Goal: Check status: Check status

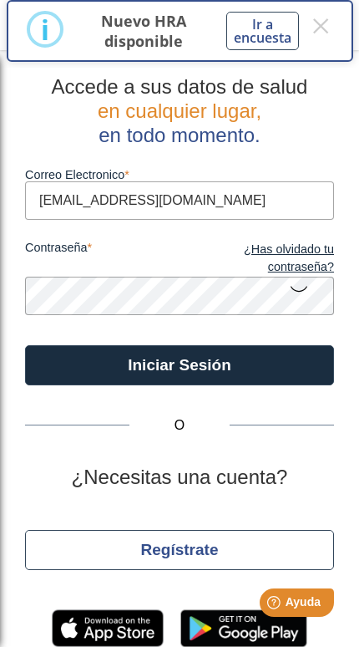
type input "j_rodrigueznegron@hotmail.com"
click at [180, 364] on button "Iniciar Sesión" at bounding box center [179, 365] width 309 height 40
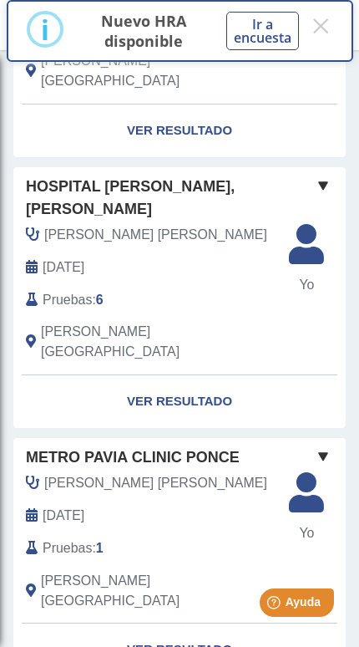
scroll to position [543, 0]
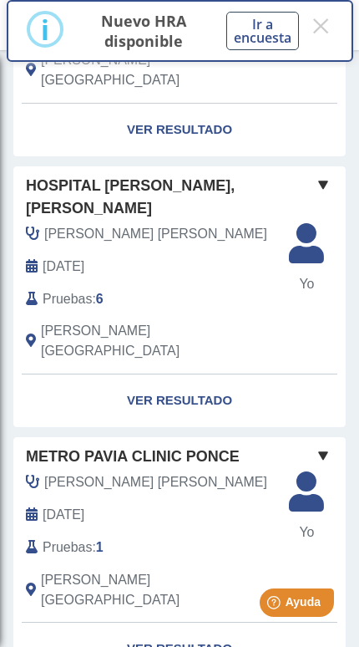
click at [157, 623] on link "Ver Resultado" at bounding box center [179, 649] width 333 height 53
click at [160, 623] on link "Ver Resultado" at bounding box center [179, 649] width 333 height 53
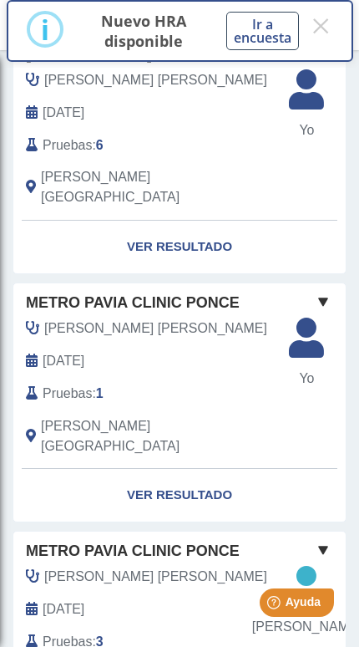
scroll to position [696, 0]
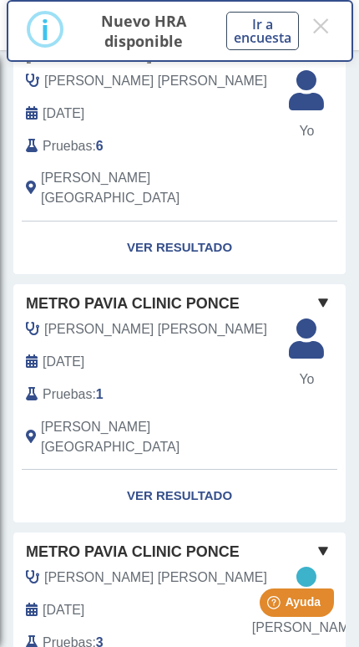
click at [146, 470] on link "Ver Resultado" at bounding box center [179, 496] width 333 height 53
click at [165, 470] on link "Ver Resultado" at bounding box center [179, 496] width 333 height 53
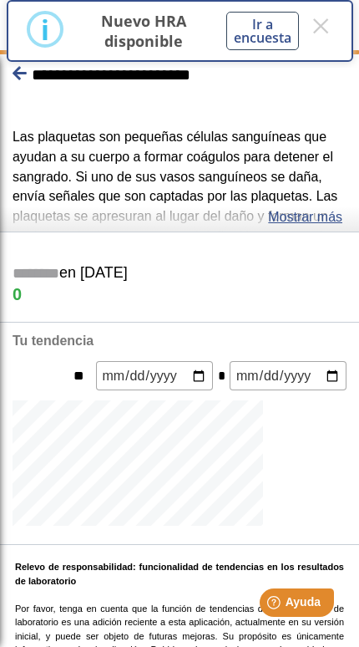
scroll to position [481, 0]
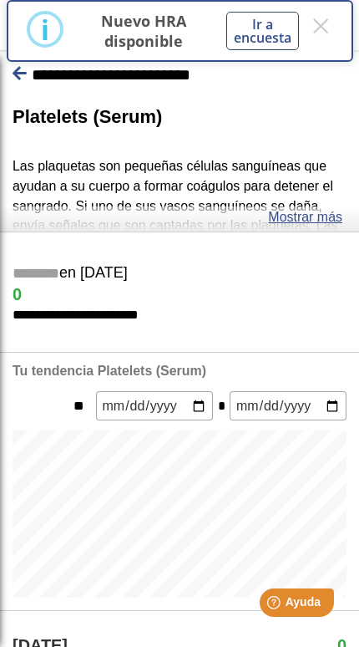
click at [26, 76] on icon at bounding box center [20, 73] width 14 height 16
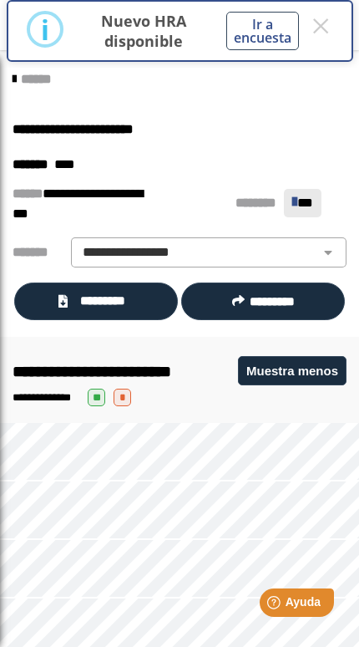
scroll to position [0, 0]
click at [107, 248] on select "**********" at bounding box center [209, 252] width 266 height 20
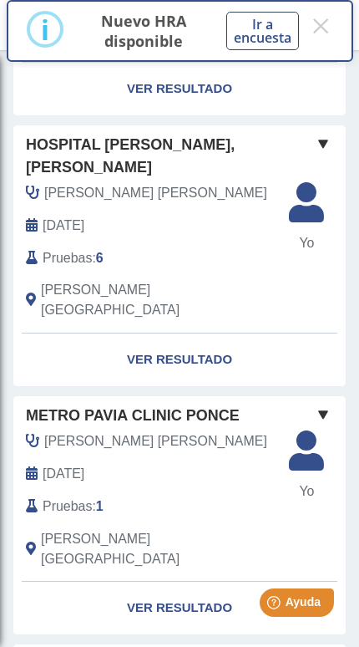
scroll to position [603, 0]
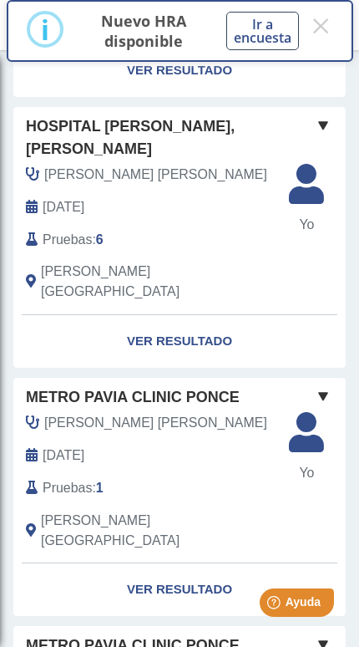
click at [328, 386] on span at bounding box center [323, 396] width 20 height 20
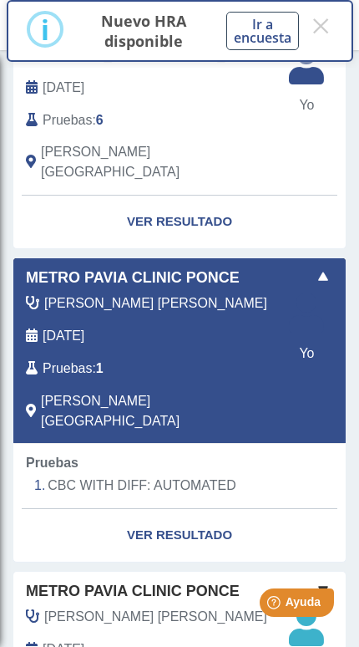
scroll to position [720, 0]
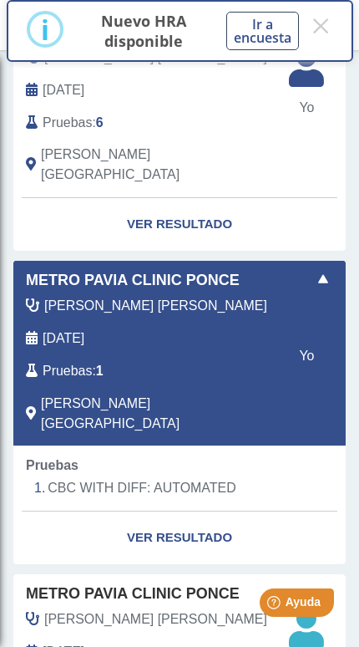
click at [218, 511] on link "Ver Resultado" at bounding box center [179, 537] width 333 height 53
click at [207, 511] on link "Ver Resultado" at bounding box center [179, 537] width 333 height 53
click at [204, 511] on link "Ver Resultado" at bounding box center [179, 537] width 333 height 53
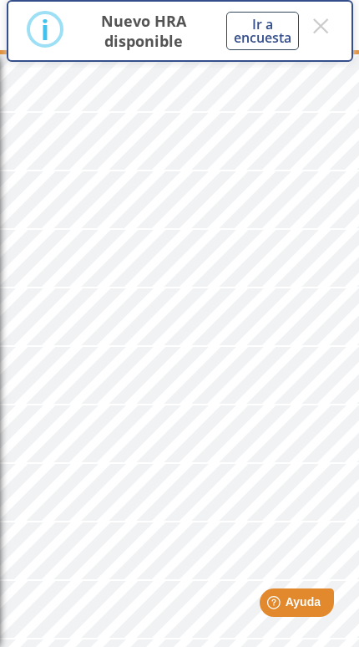
scroll to position [481, 0]
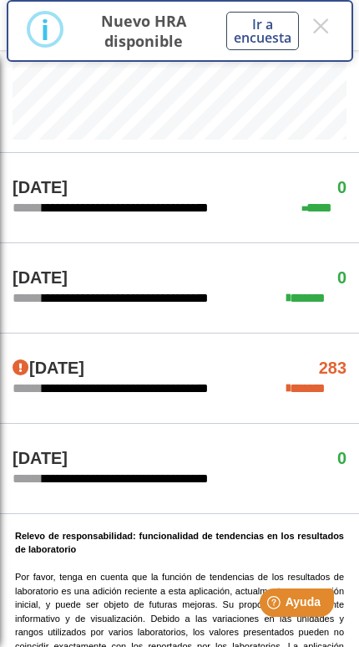
scroll to position [451, 0]
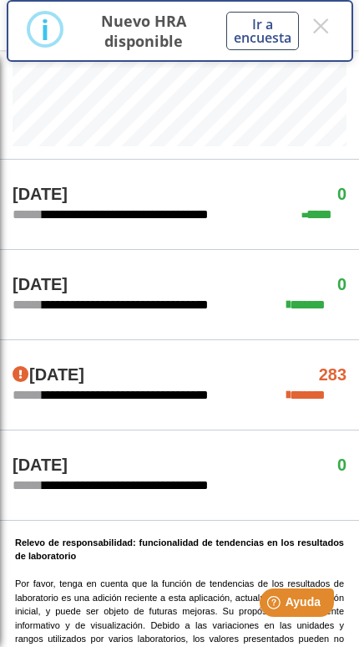
click at [33, 389] on span "******" at bounding box center [28, 395] width 30 height 13
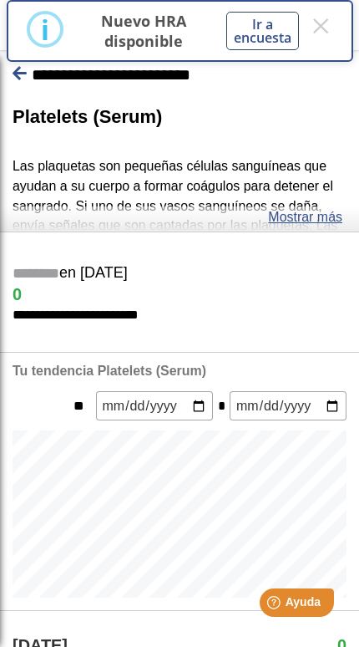
scroll to position [0, 0]
click at [23, 79] on icon at bounding box center [20, 73] width 14 height 16
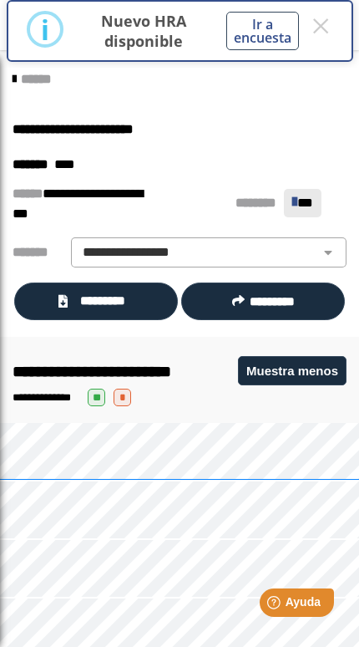
click at [281, 257] on select "**********" at bounding box center [209, 252] width 266 height 20
click at [127, 303] on span "*********" at bounding box center [104, 301] width 62 height 18
